Goal: Information Seeking & Learning: Understand process/instructions

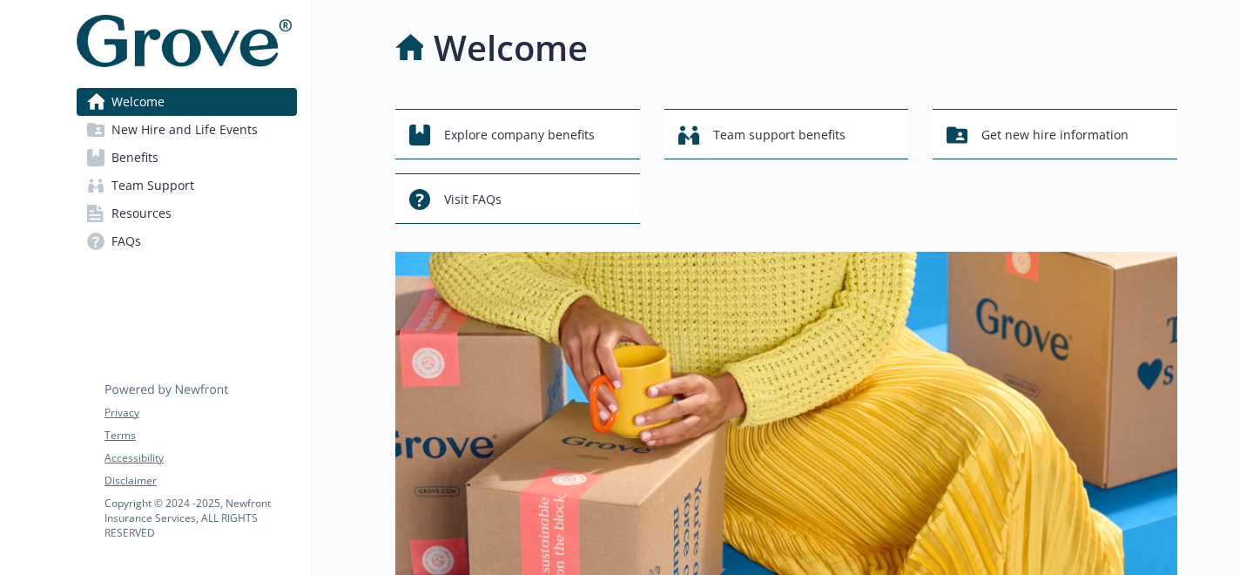
click at [194, 157] on link "Benefits" at bounding box center [187, 158] width 220 height 28
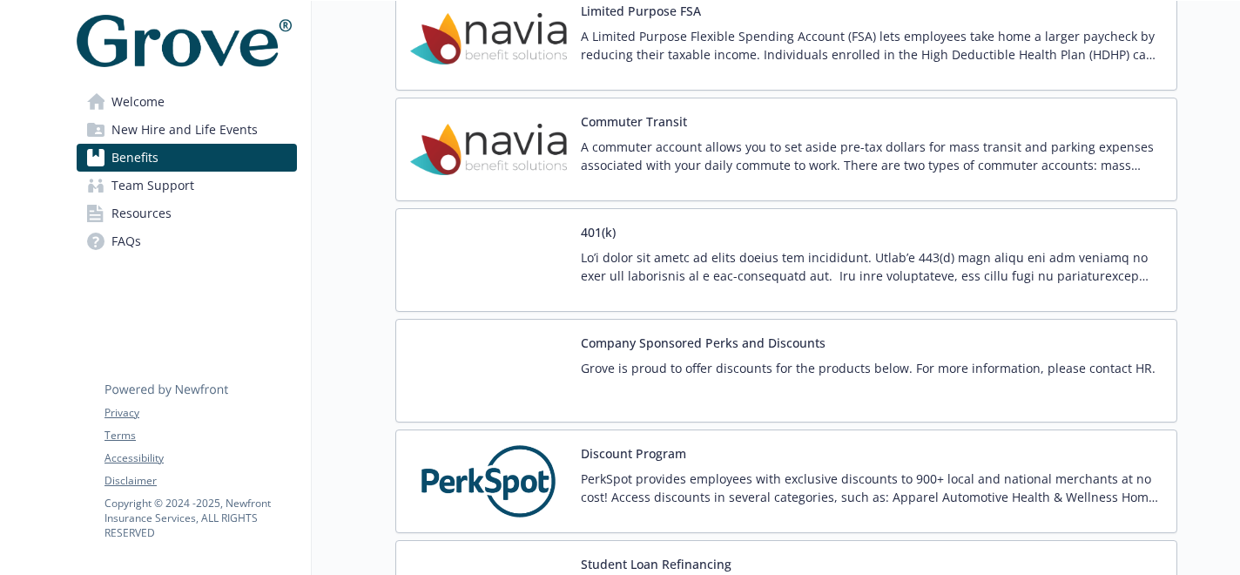
scroll to position [2341, 0]
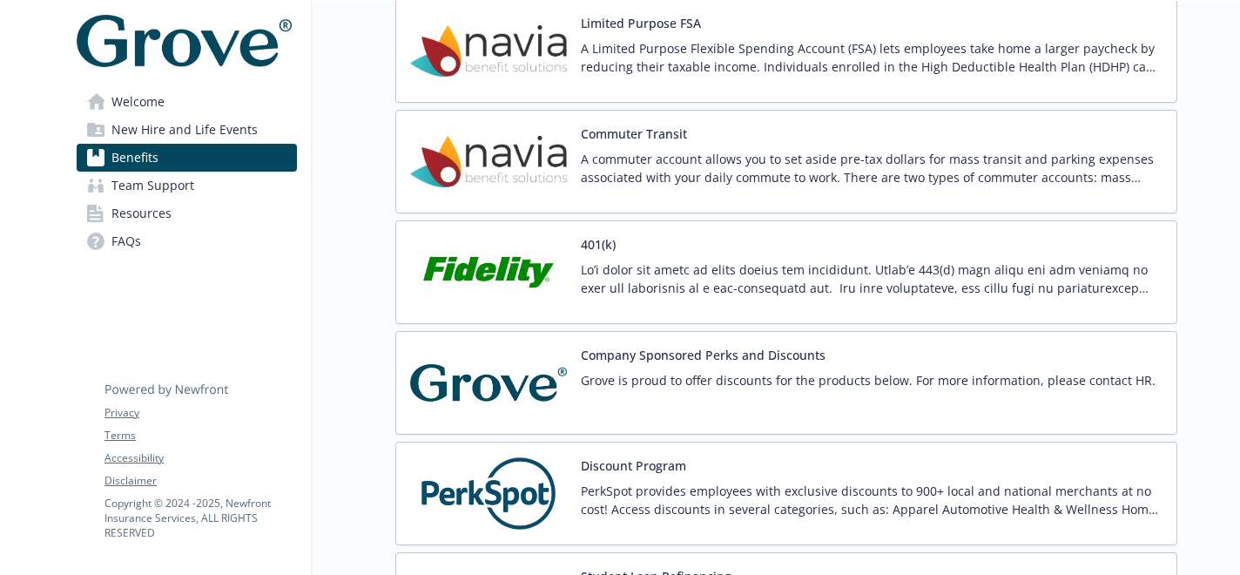
click at [588, 374] on p "Grove is proud to offer discounts for the products below. For more information,…" at bounding box center [868, 380] width 575 height 18
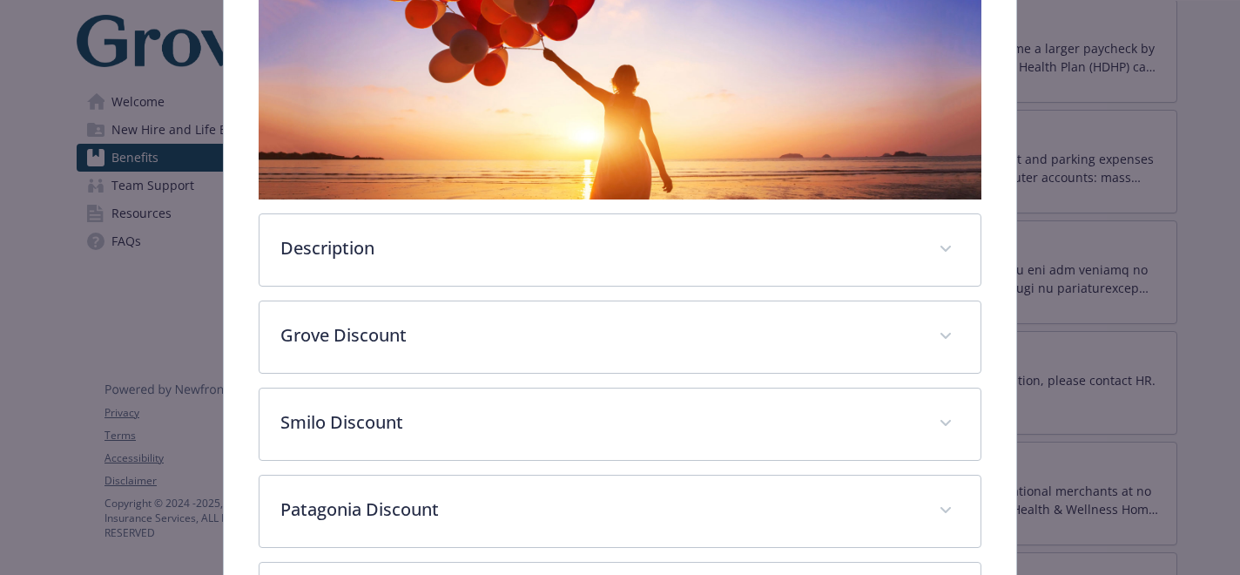
scroll to position [336, 0]
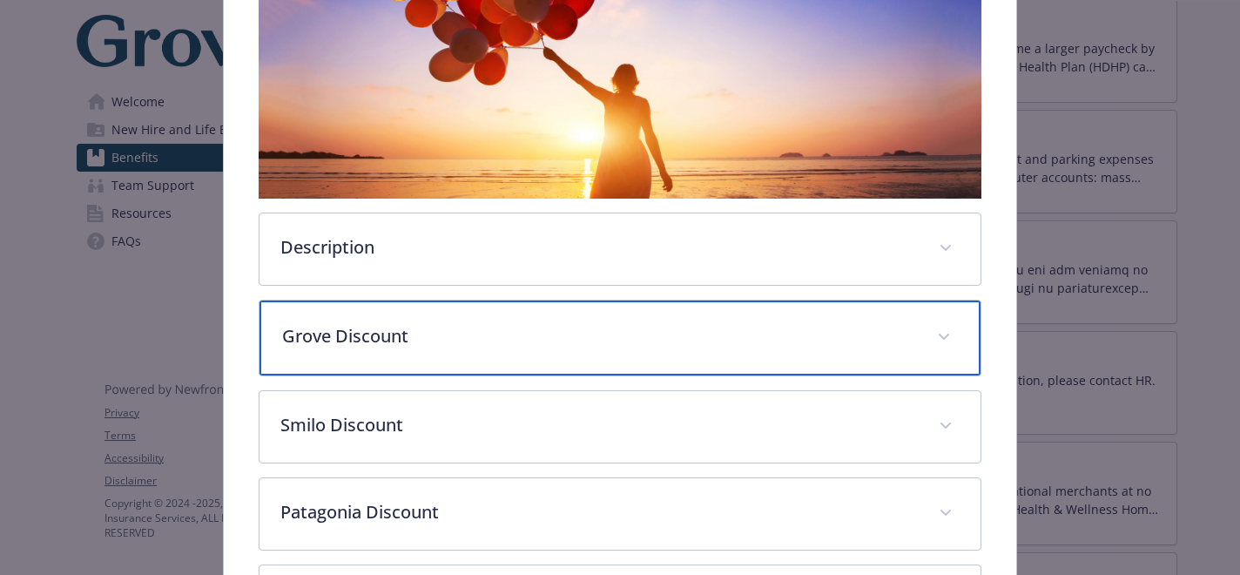
click at [650, 324] on p "Grove Discount" at bounding box center [598, 336] width 633 height 26
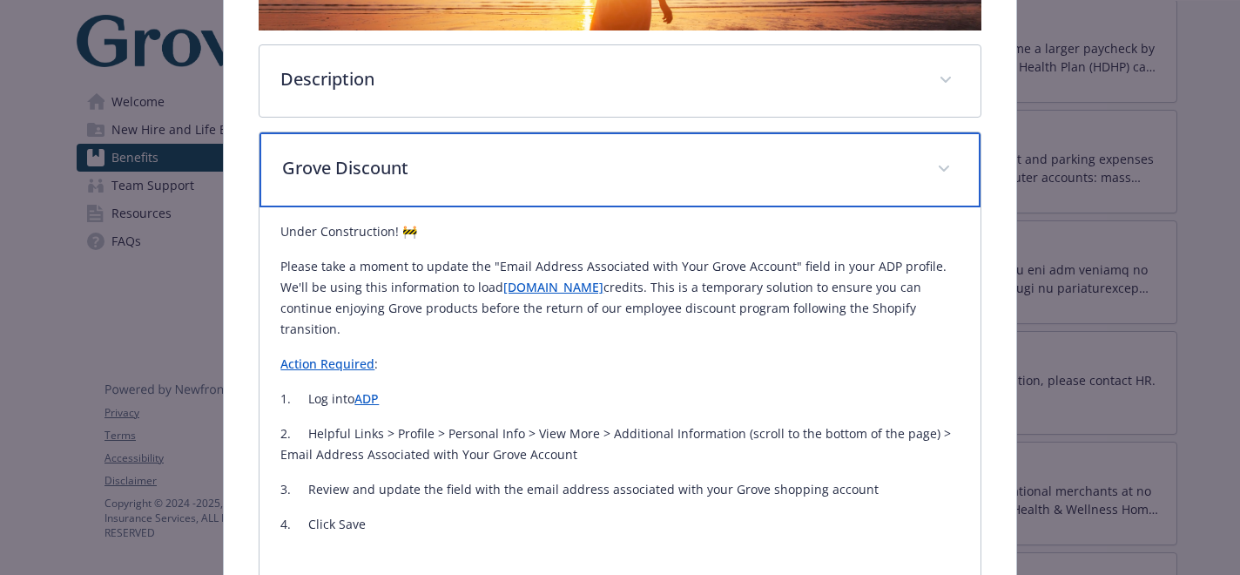
scroll to position [537, 0]
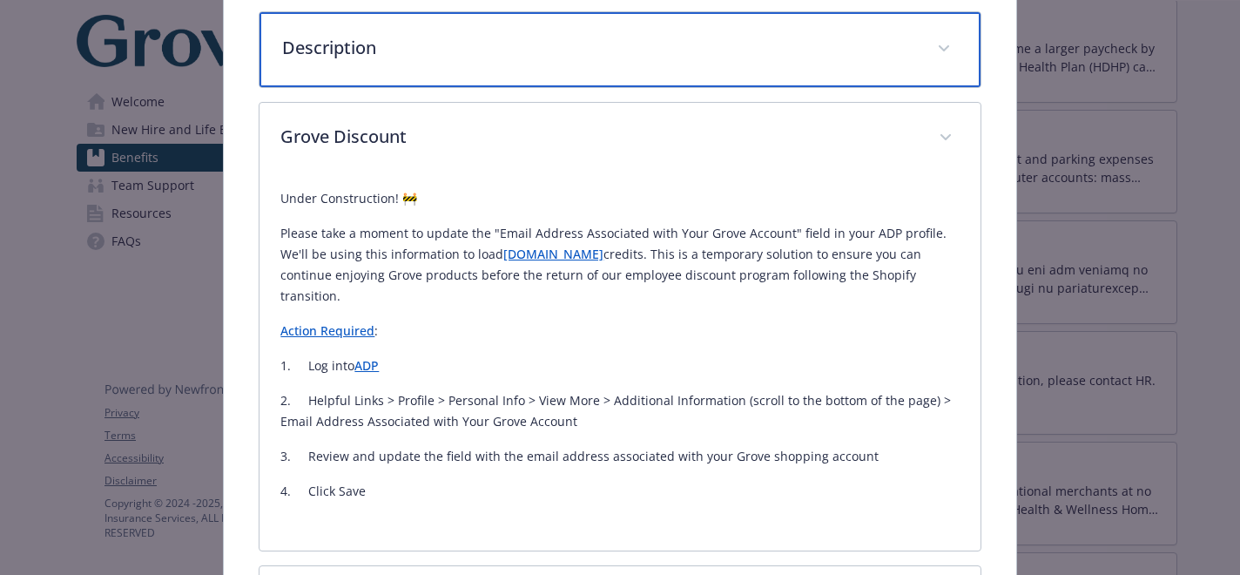
click at [574, 50] on p "Description" at bounding box center [598, 48] width 633 height 26
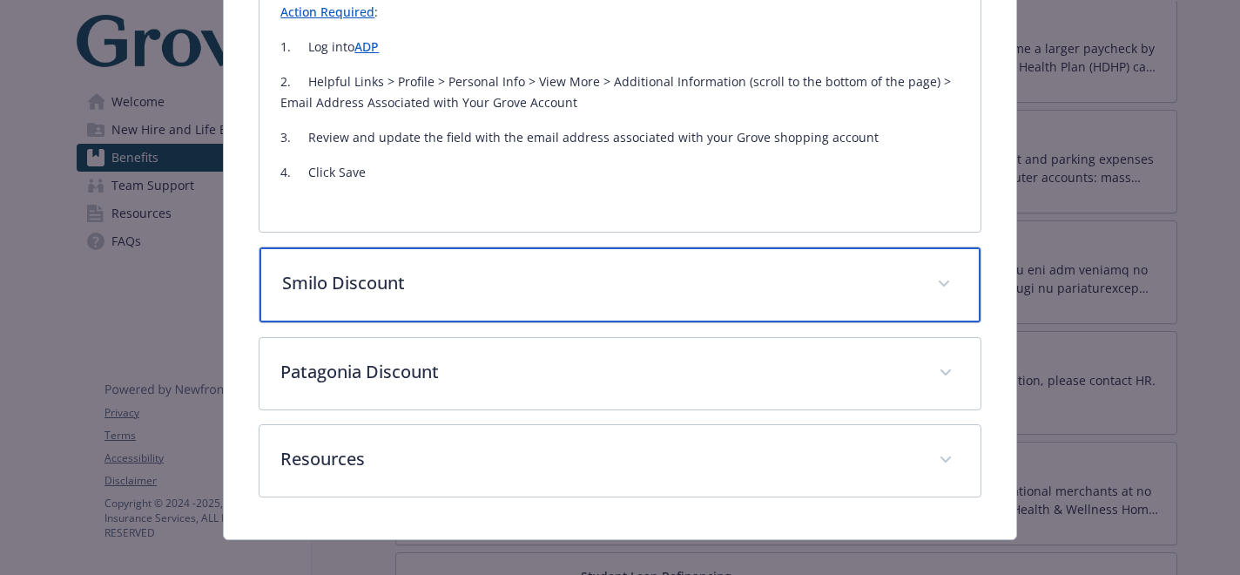
click at [581, 276] on p "Smilo Discount" at bounding box center [598, 283] width 633 height 26
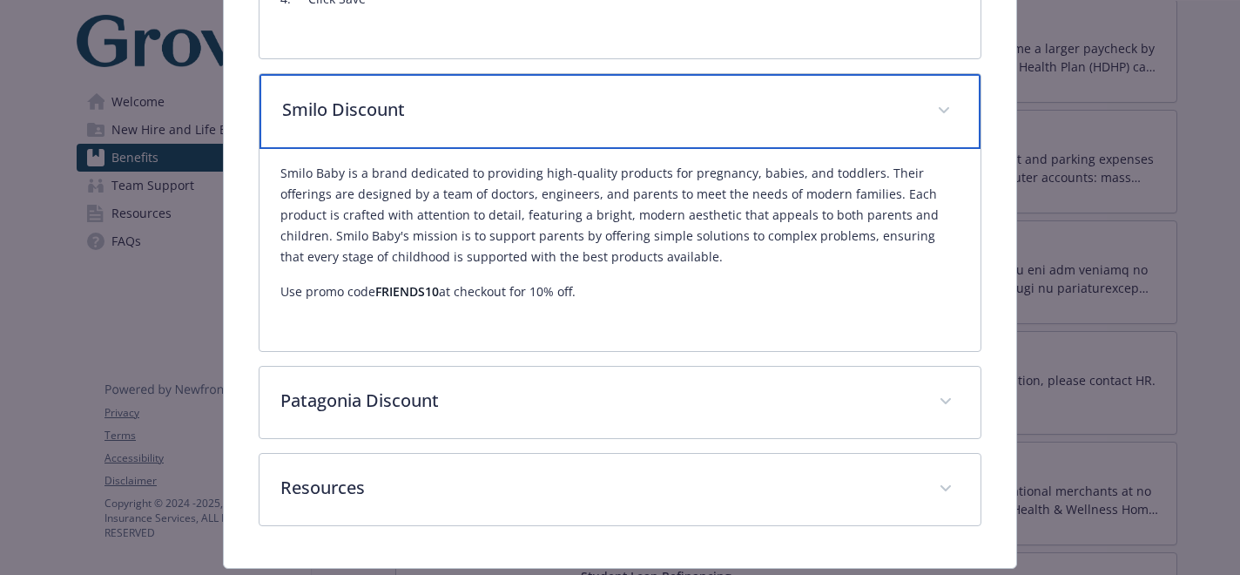
scroll to position [1110, 0]
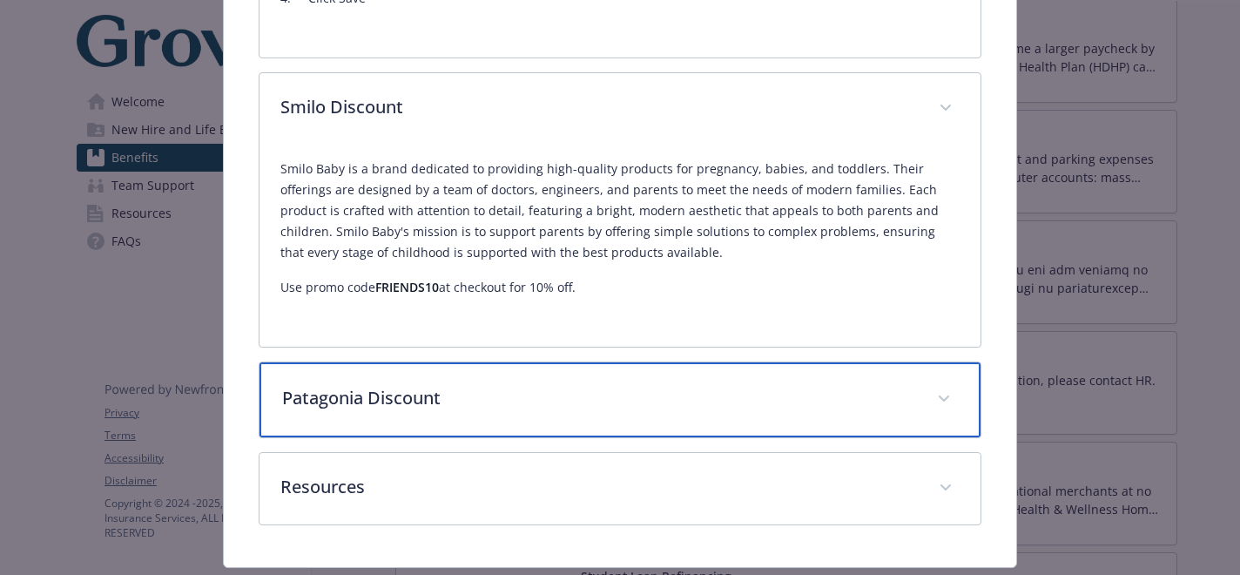
click at [570, 385] on p "Patagonia Discount" at bounding box center [598, 398] width 633 height 26
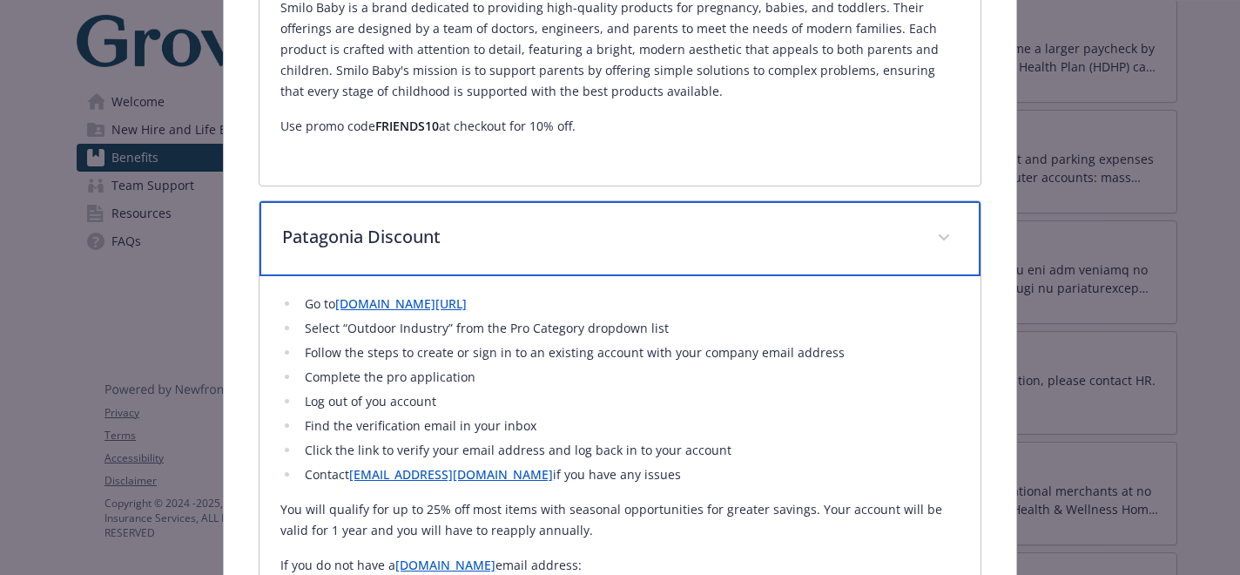
scroll to position [1273, 0]
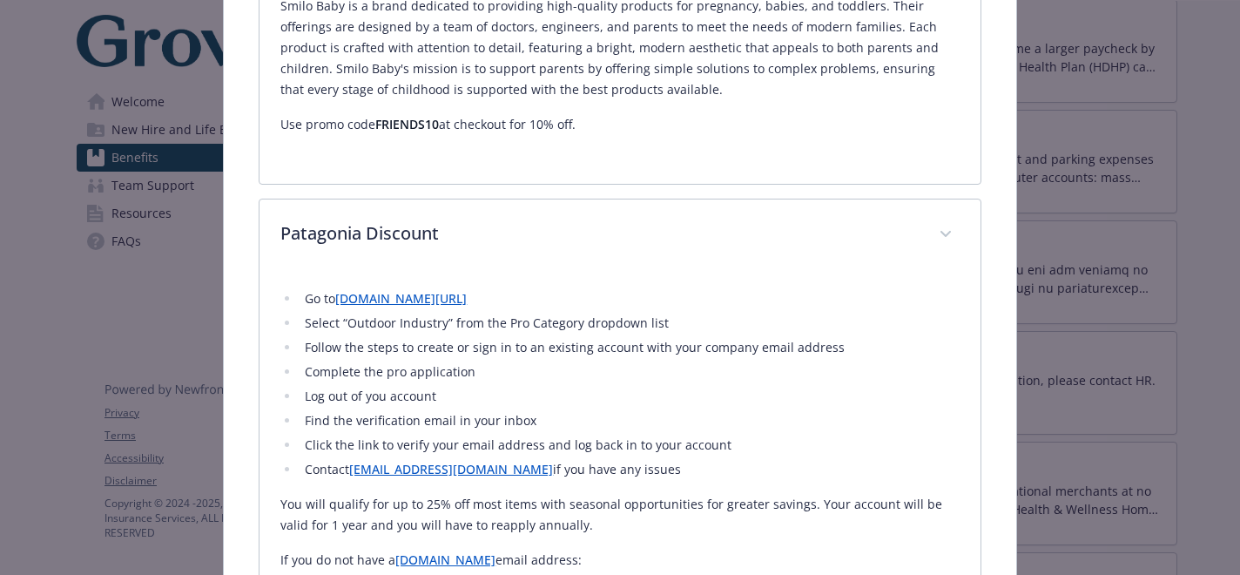
drag, startPoint x: 440, startPoint y: 279, endPoint x: 459, endPoint y: 348, distance: 72.2
click at [0, 0] on div "Financial Wellbeing - Company Sponsored Perks and Discounts - Financial Wellnes…" at bounding box center [620, 287] width 1240 height 575
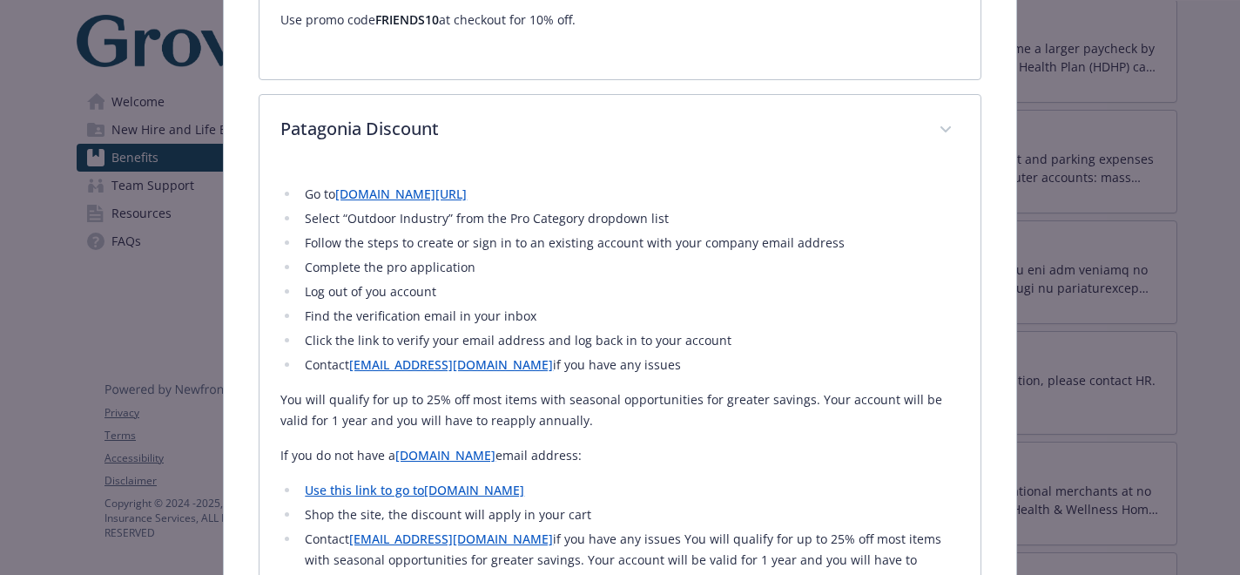
scroll to position [1463, 0]
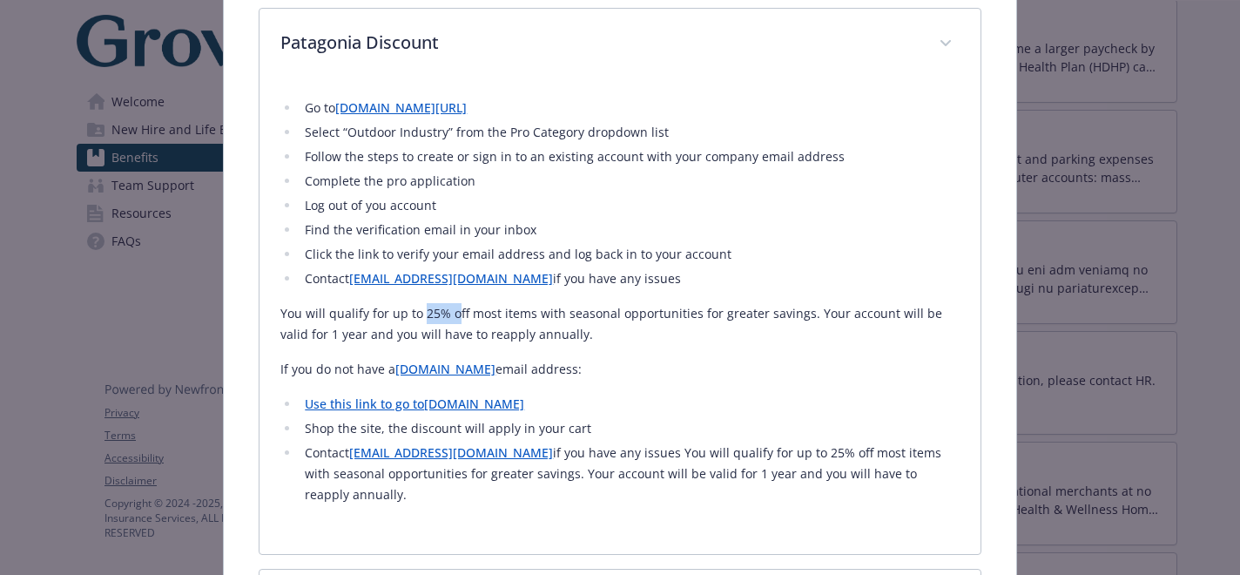
drag, startPoint x: 423, startPoint y: 290, endPoint x: 454, endPoint y: 290, distance: 31.3
click at [454, 303] on p "You will qualify for up to 25% off most items with seasonal opportunities for g…" at bounding box center [619, 324] width 678 height 42
click at [508, 303] on p "You will qualify for up to 25% off most items with seasonal opportunities for g…" at bounding box center [619, 324] width 678 height 42
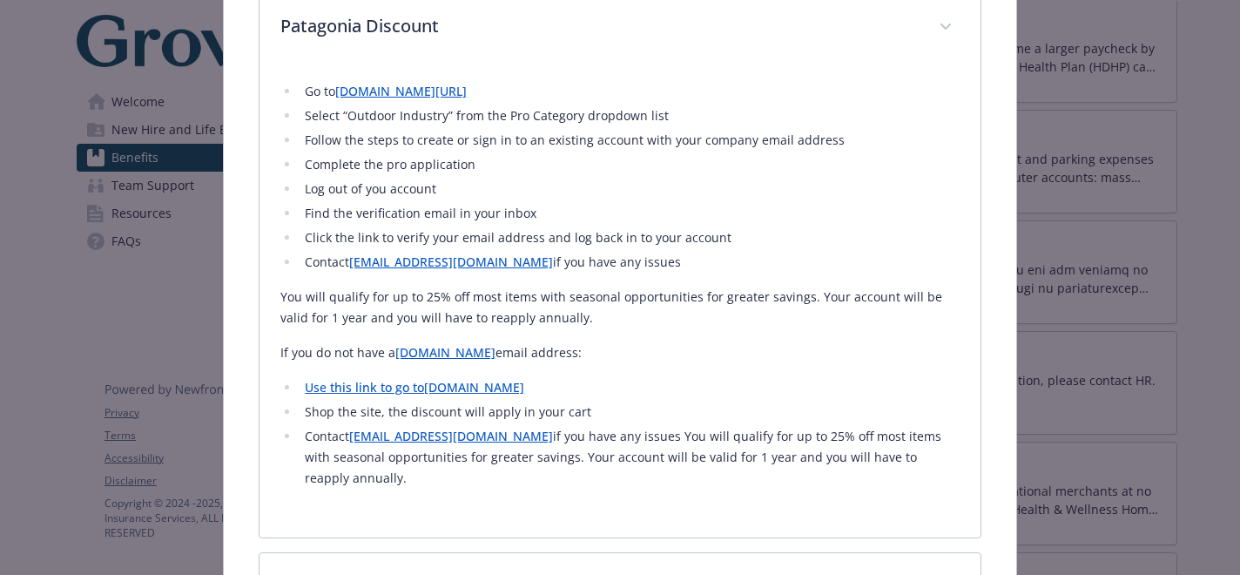
scroll to position [1608, 0]
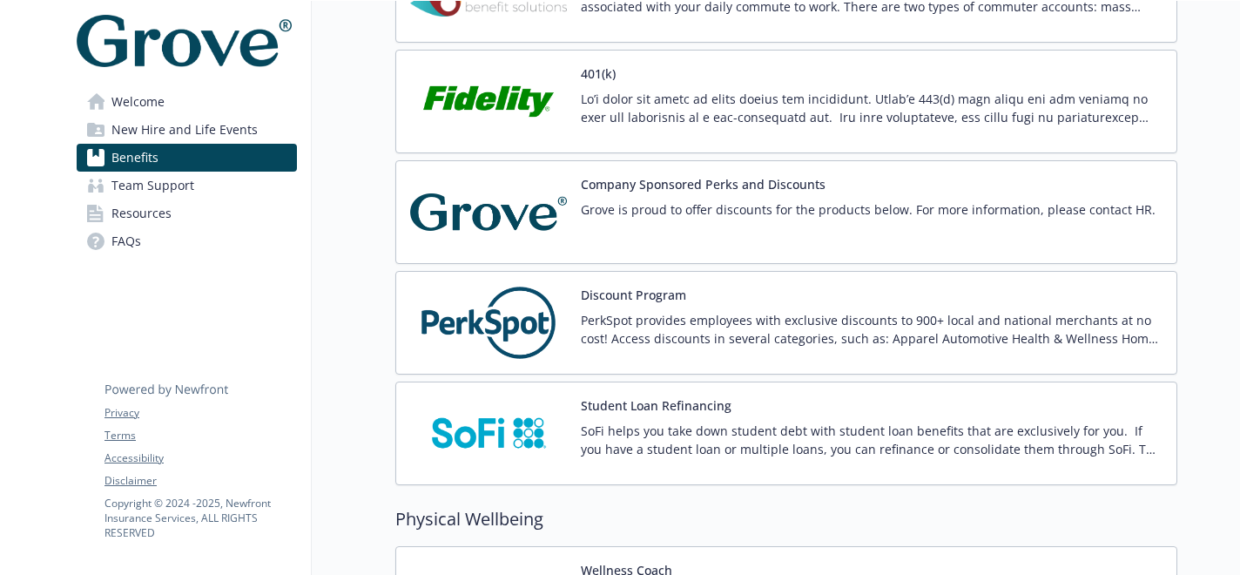
scroll to position [2516, 0]
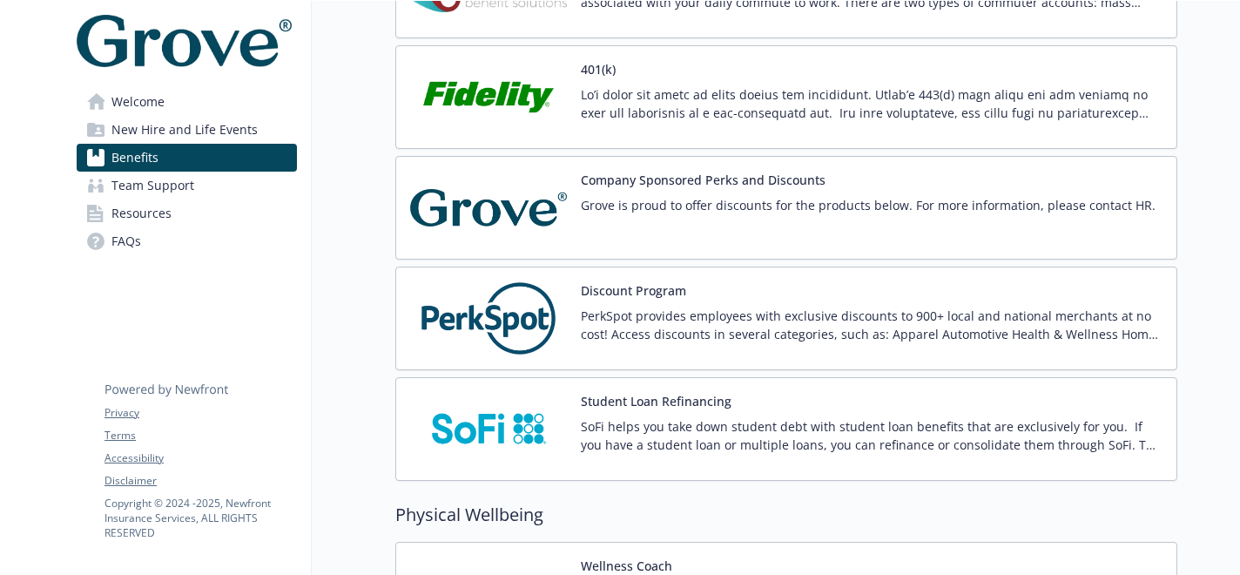
click at [778, 331] on p "PerkSpot provides employees with exclusive discounts to 900+ local and national…" at bounding box center [872, 324] width 582 height 37
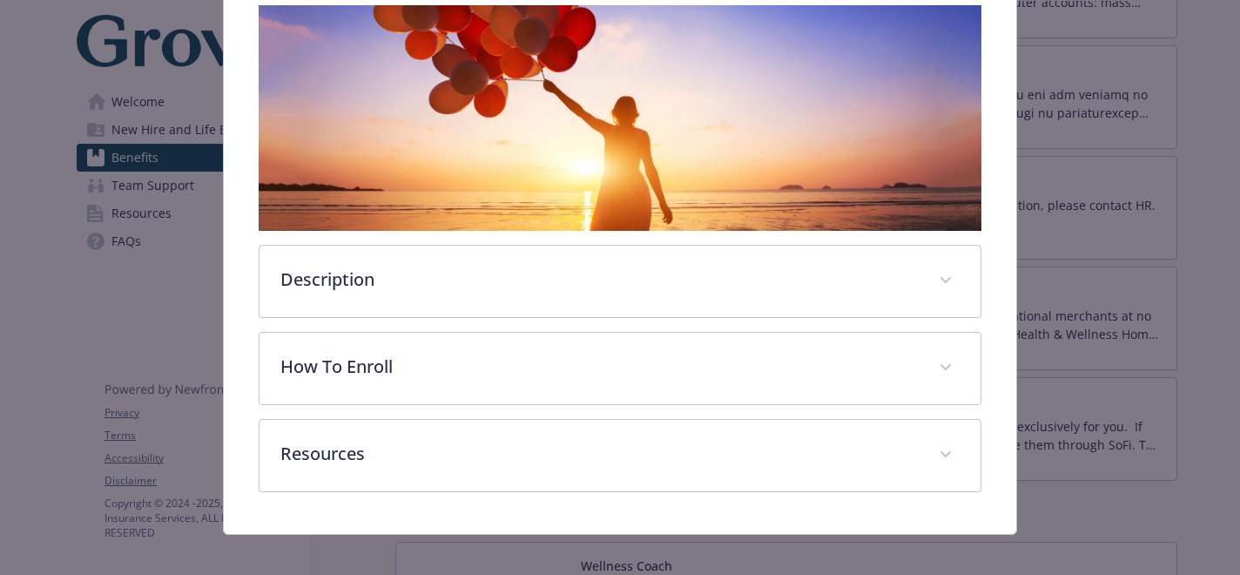
scroll to position [304, 0]
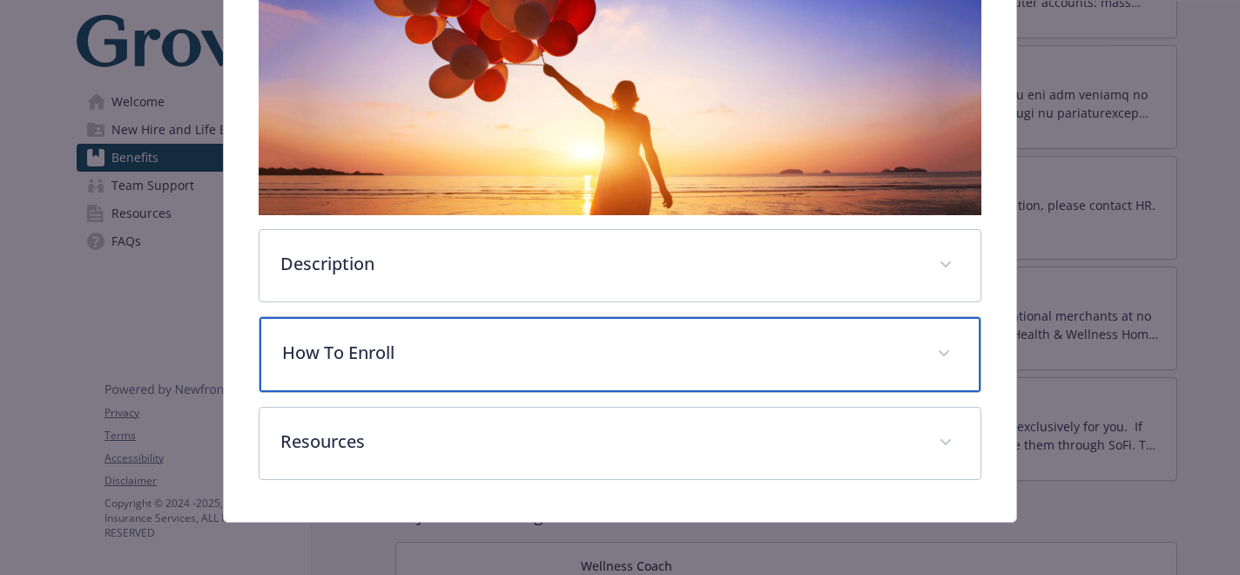
click at [625, 342] on p "How To Enroll" at bounding box center [598, 353] width 633 height 26
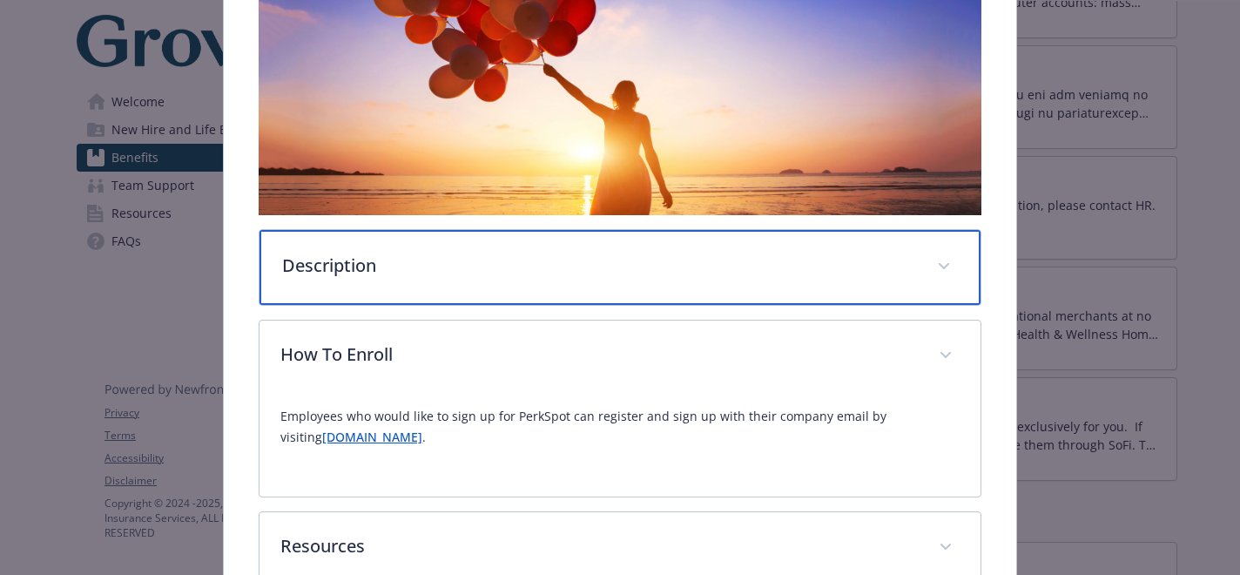
click at [439, 260] on p "Description" at bounding box center [598, 265] width 633 height 26
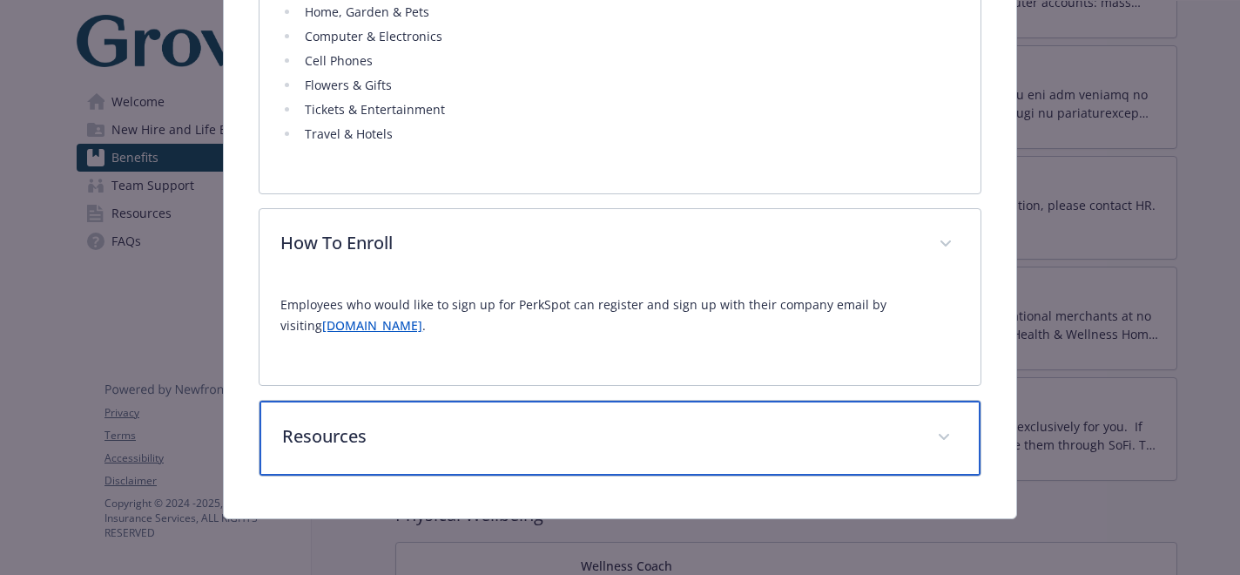
click at [434, 435] on p "Resources" at bounding box center [598, 436] width 633 height 26
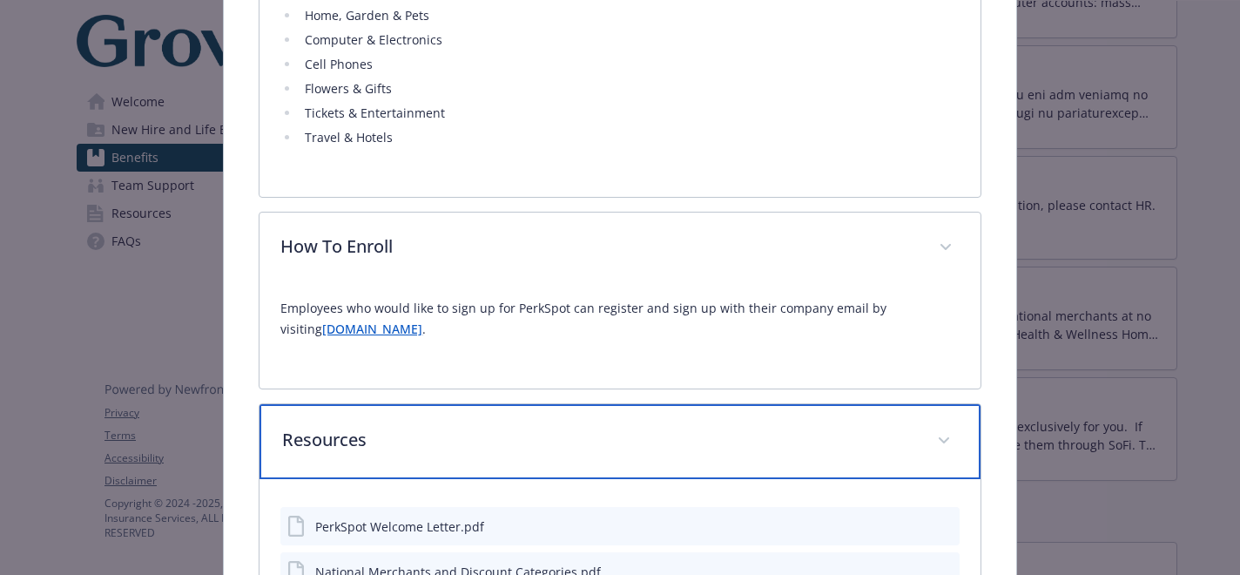
scroll to position [906, 0]
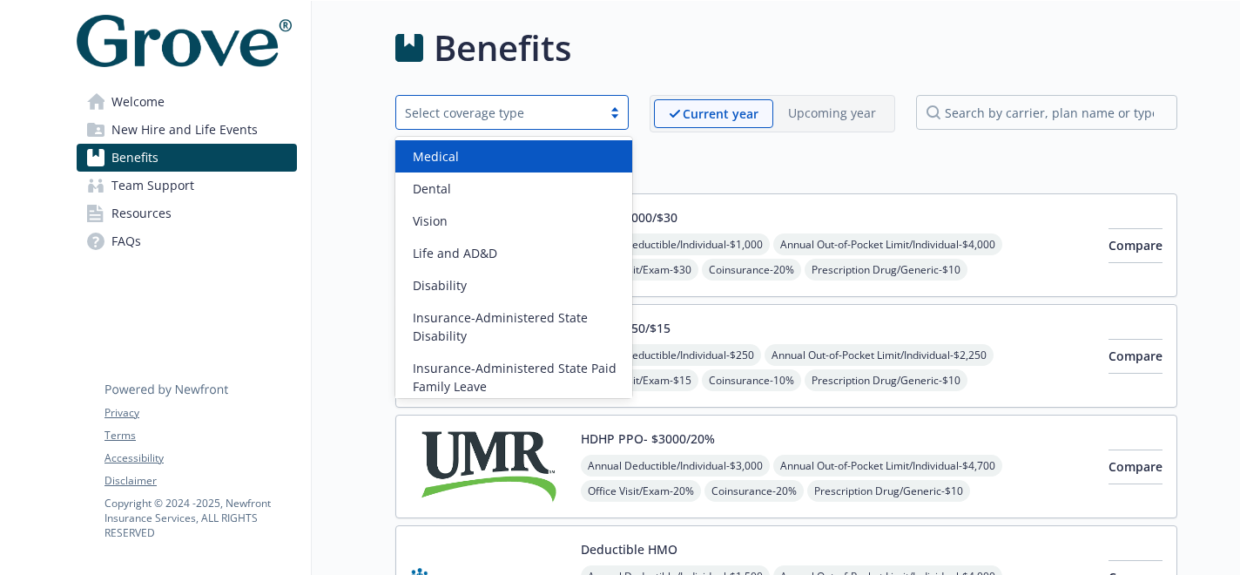
click at [615, 109] on div at bounding box center [615, 112] width 26 height 14
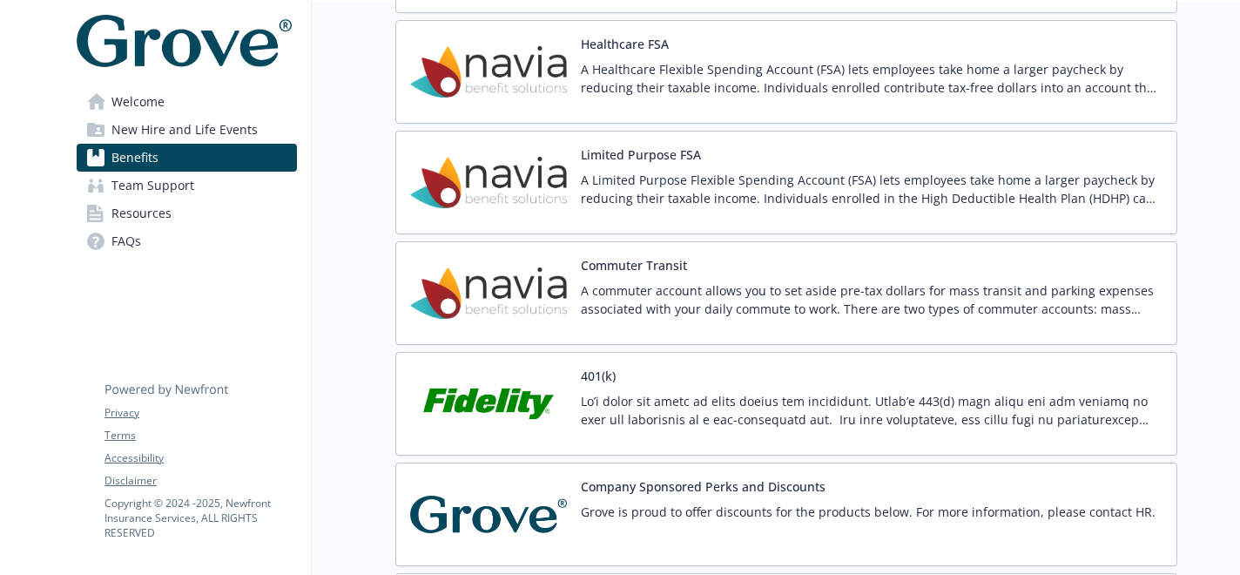
scroll to position [2210, 0]
click at [548, 391] on img at bounding box center [488, 403] width 157 height 74
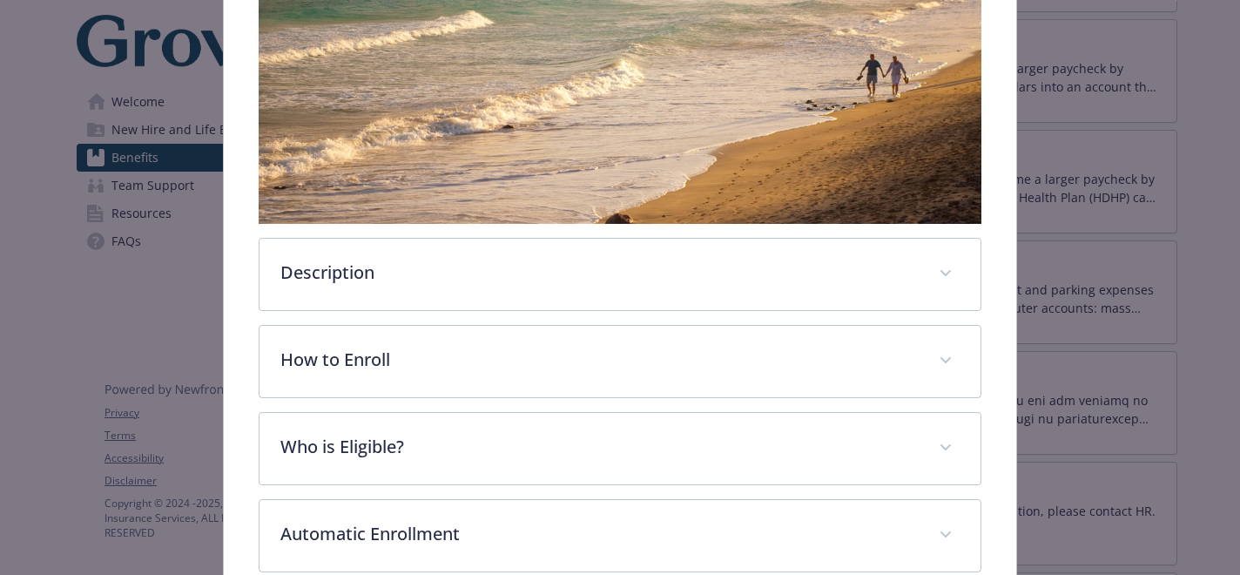
scroll to position [342, 0]
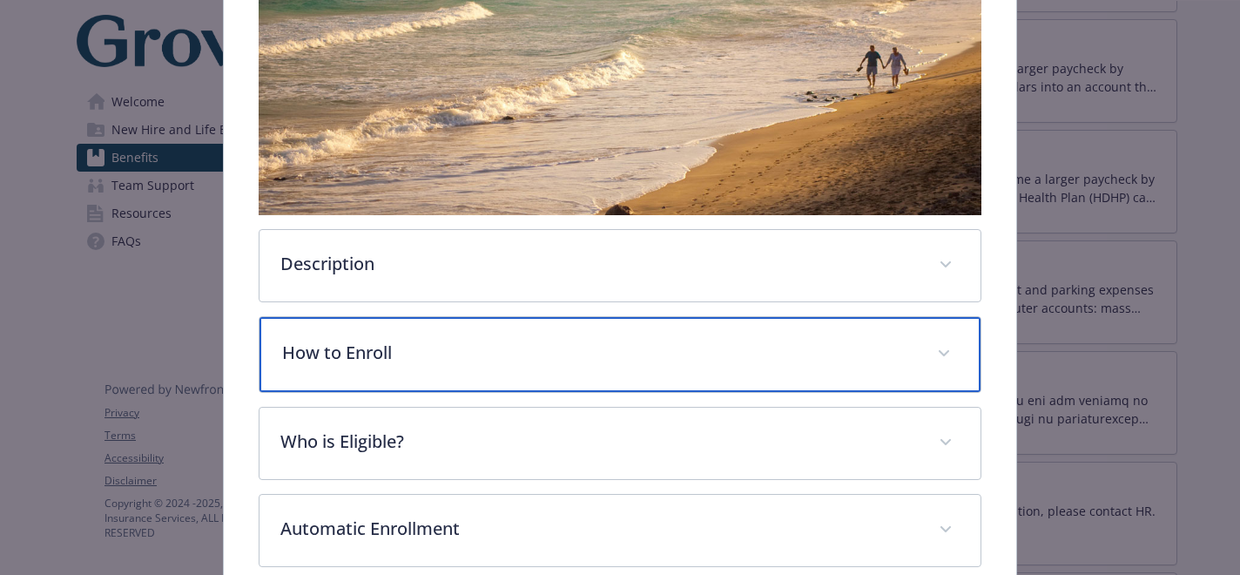
click at [545, 360] on p "How to Enroll" at bounding box center [598, 353] width 633 height 26
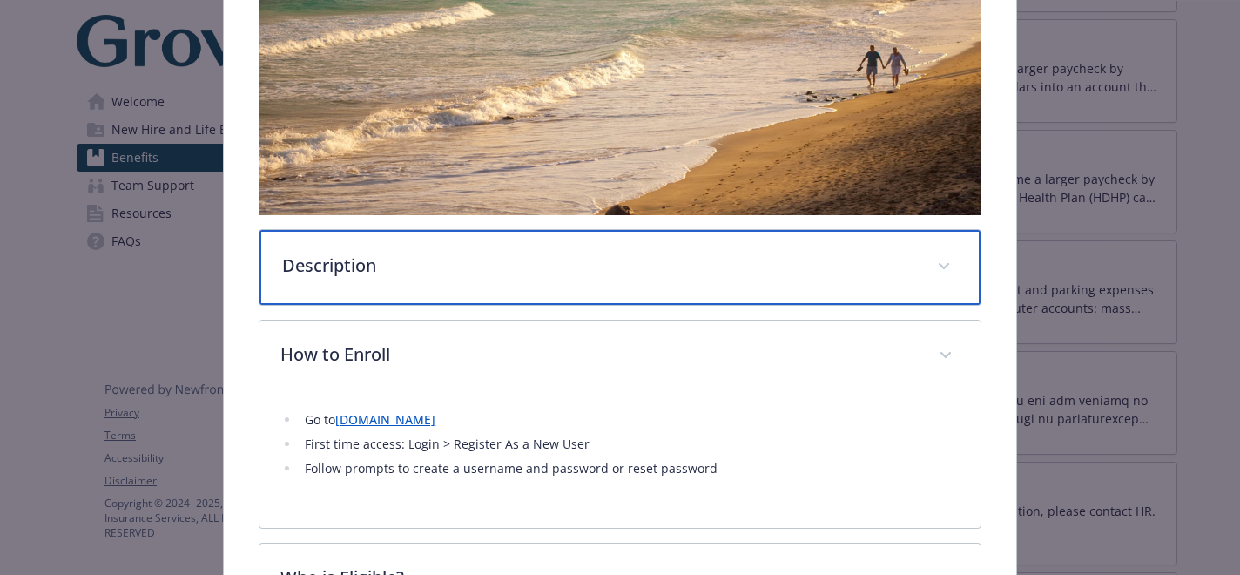
click at [448, 273] on p "Description" at bounding box center [598, 265] width 633 height 26
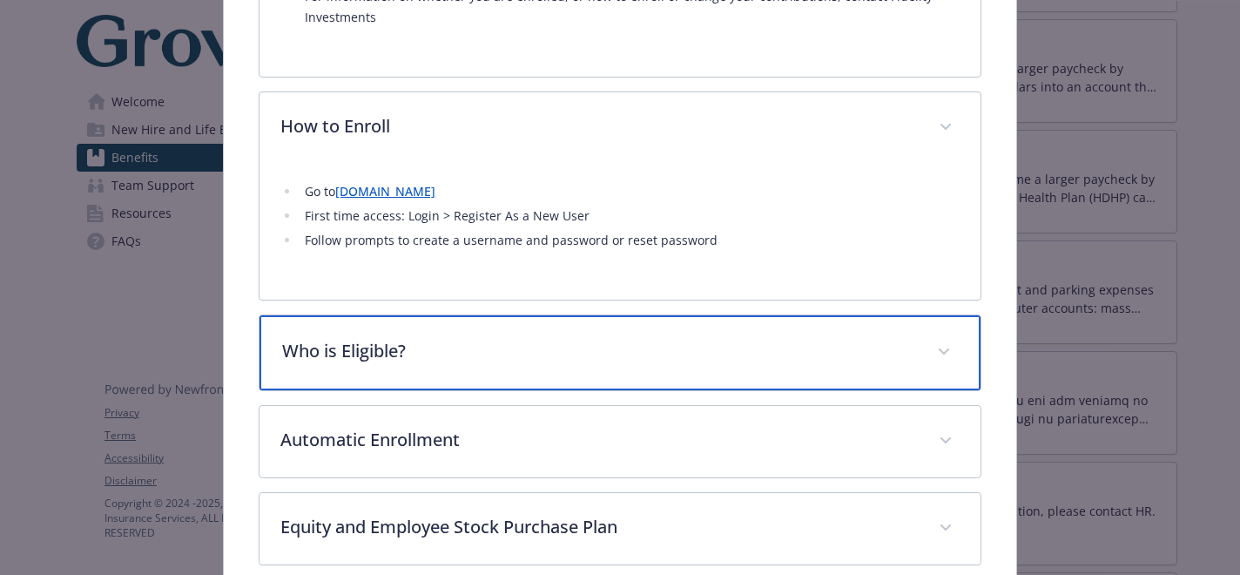
click at [512, 342] on p "Who is Eligible?" at bounding box center [598, 351] width 633 height 26
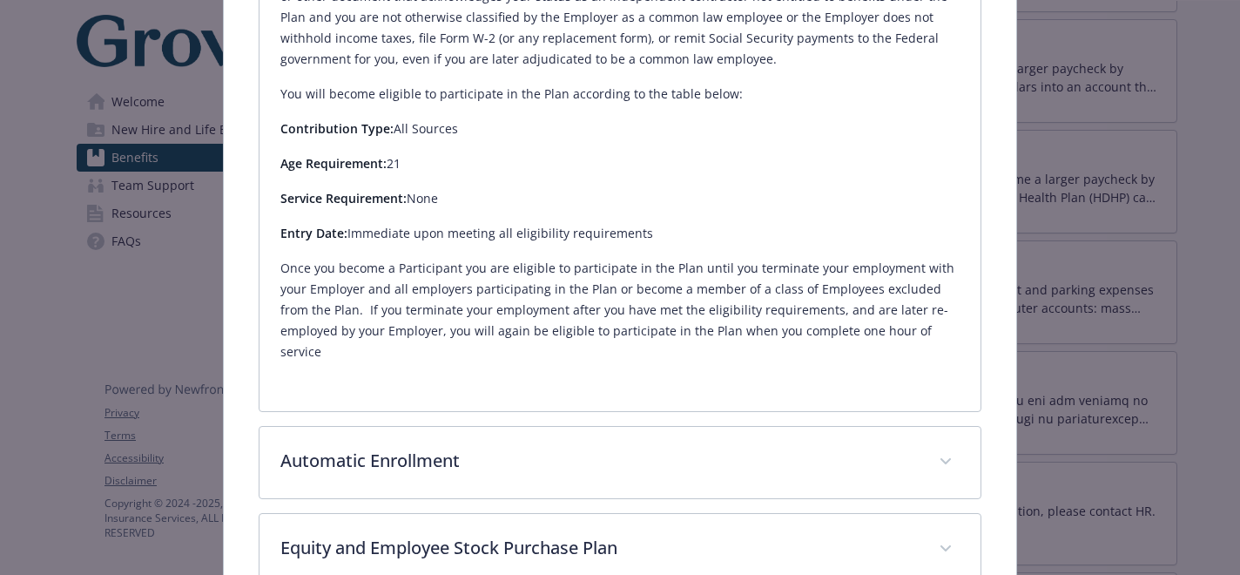
scroll to position [1867, 0]
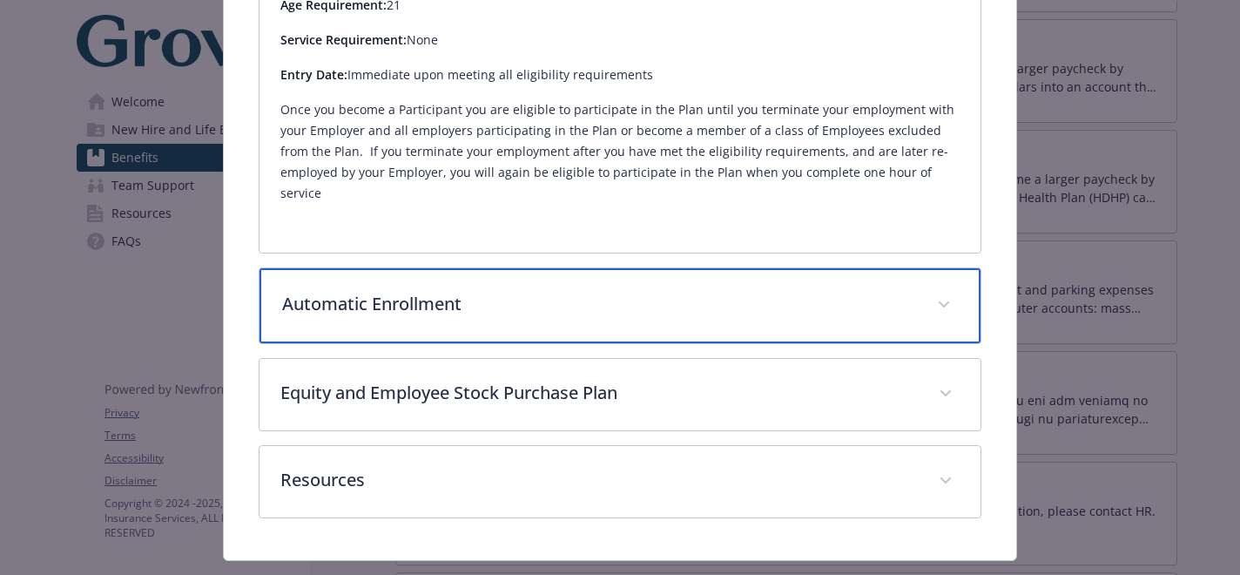
click at [502, 268] on div "Automatic Enrollment" at bounding box center [619, 305] width 720 height 75
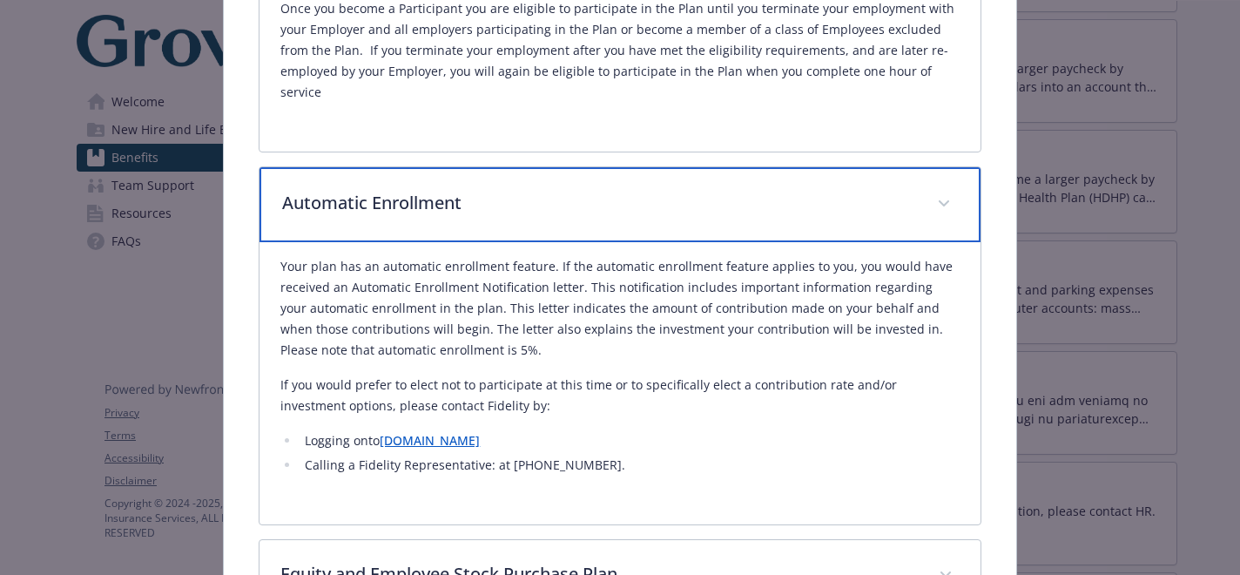
scroll to position [2124, 0]
